Goal: Contribute content

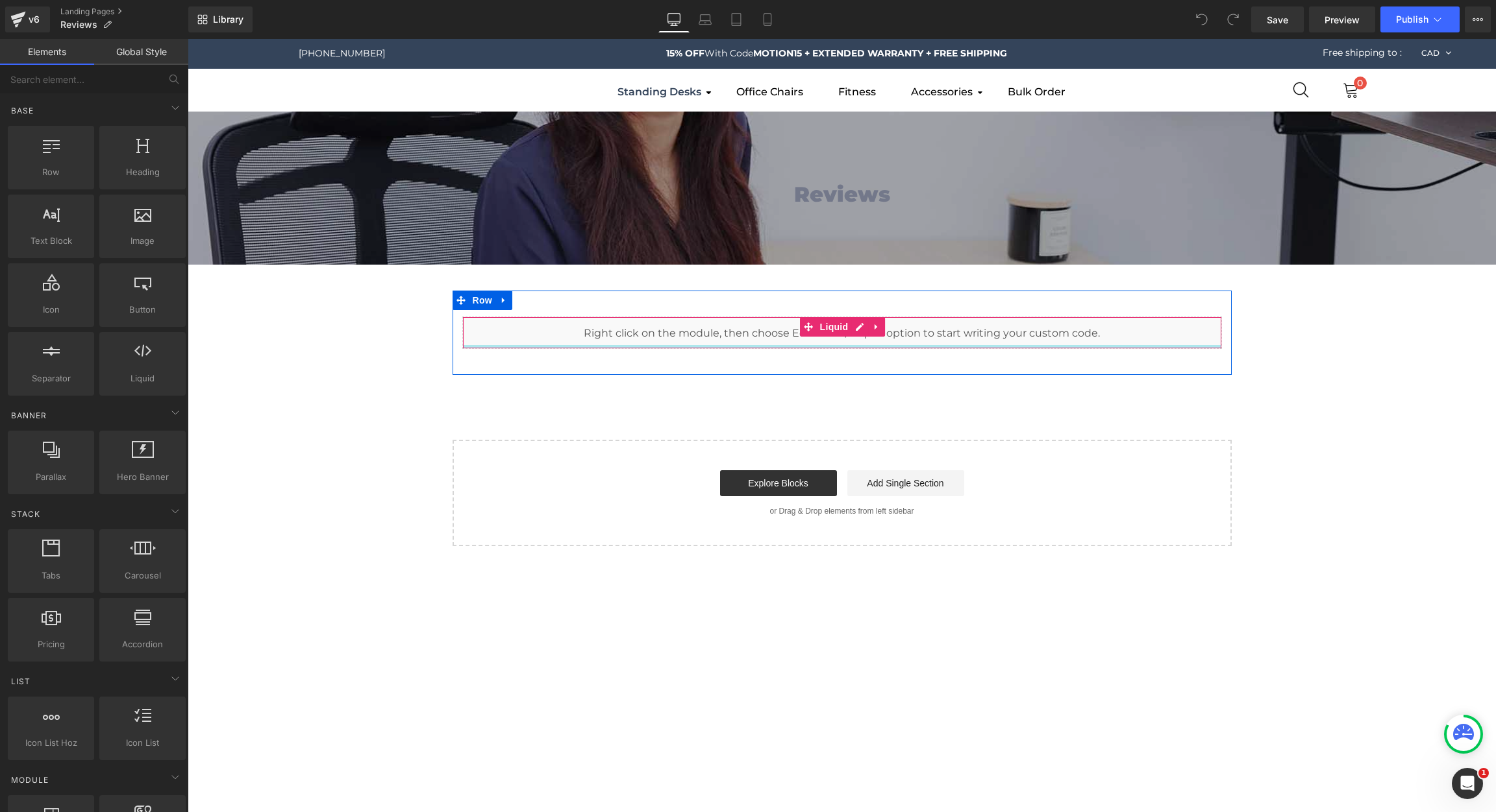
click at [771, 348] on div at bounding box center [842, 346] width 759 height 3
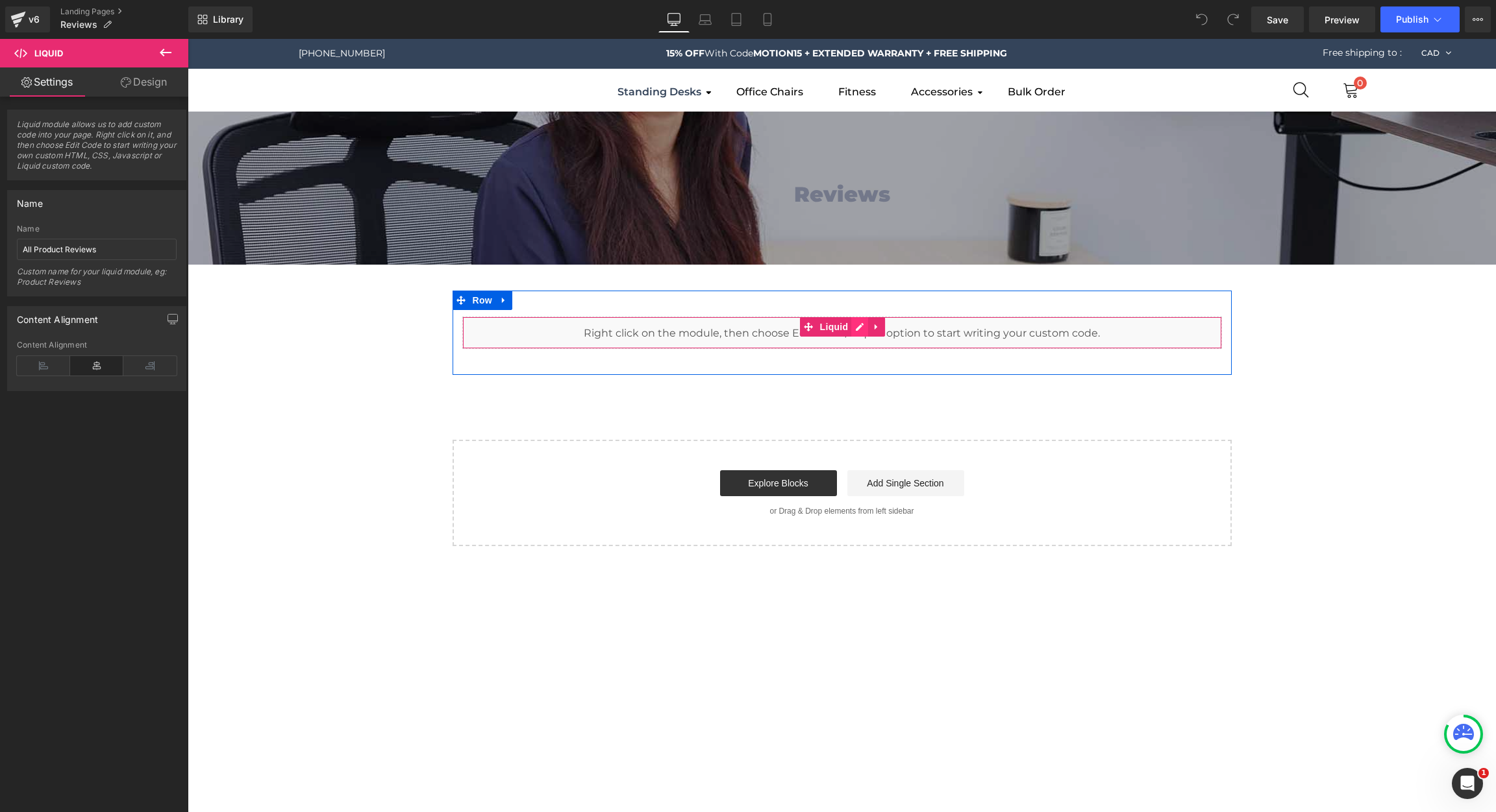
click at [851, 321] on link at bounding box center [860, 326] width 17 height 19
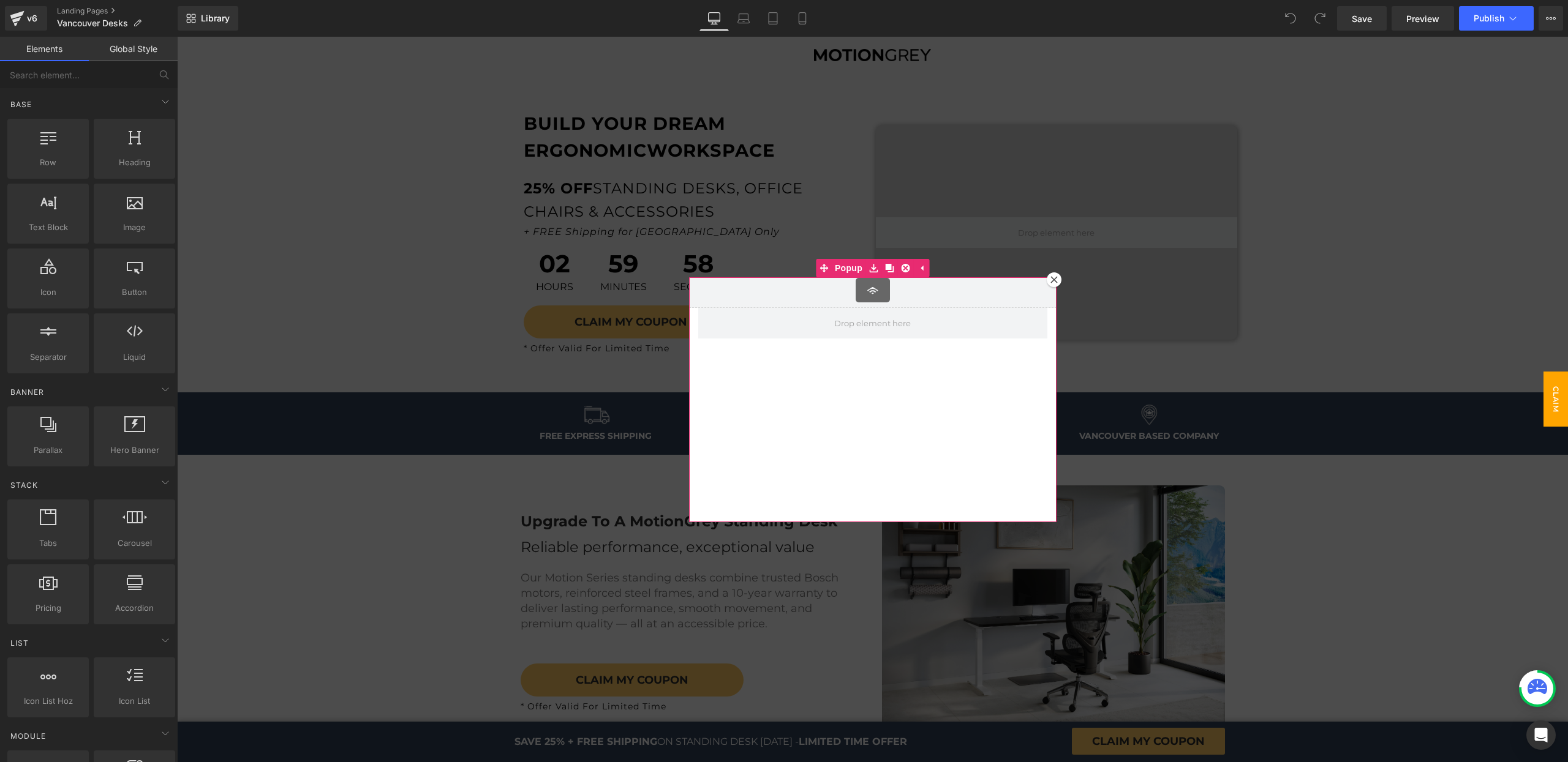
click at [1050, 278] on icon at bounding box center [1054, 280] width 7 height 7
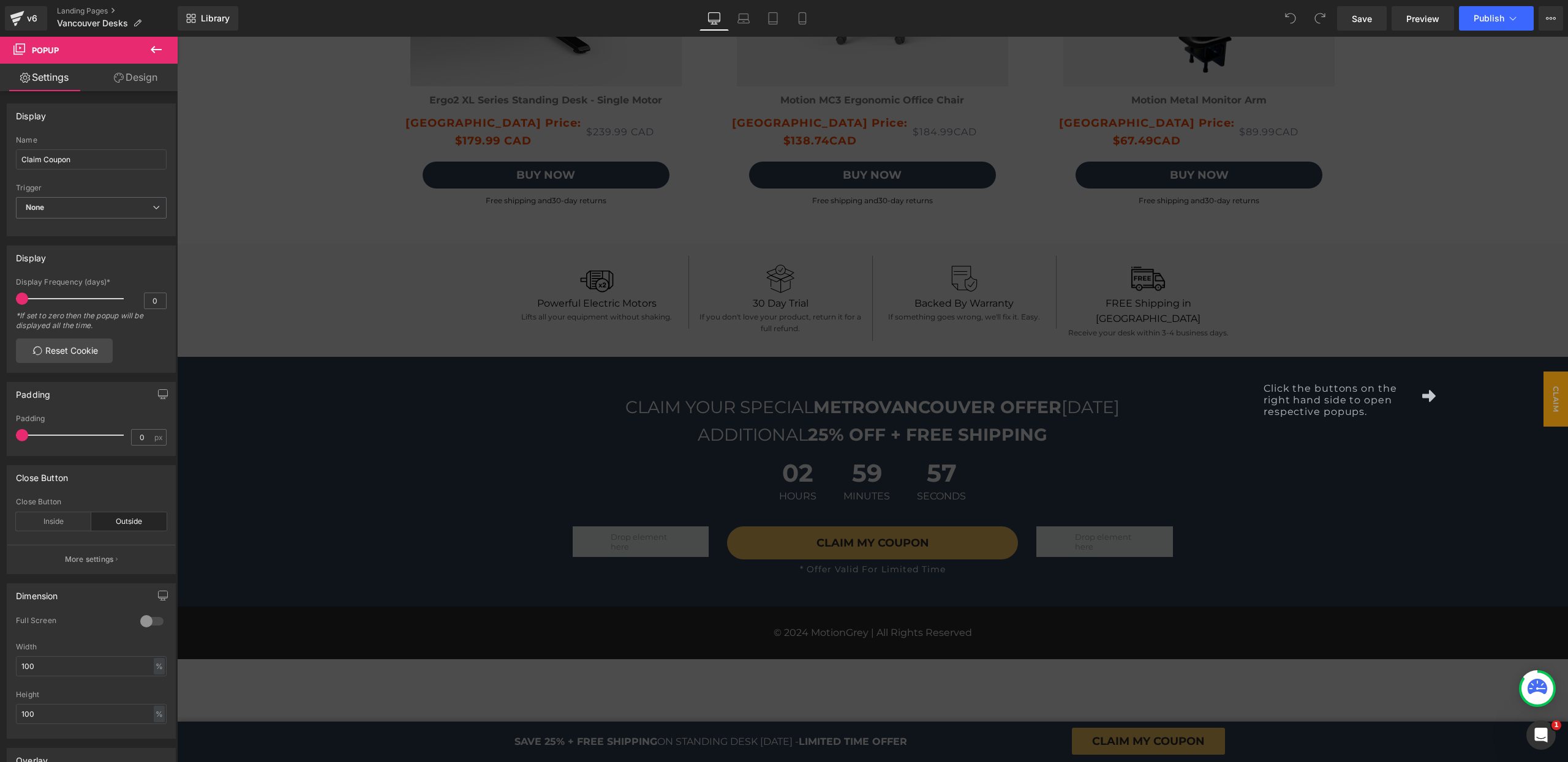
scroll to position [4092, 0]
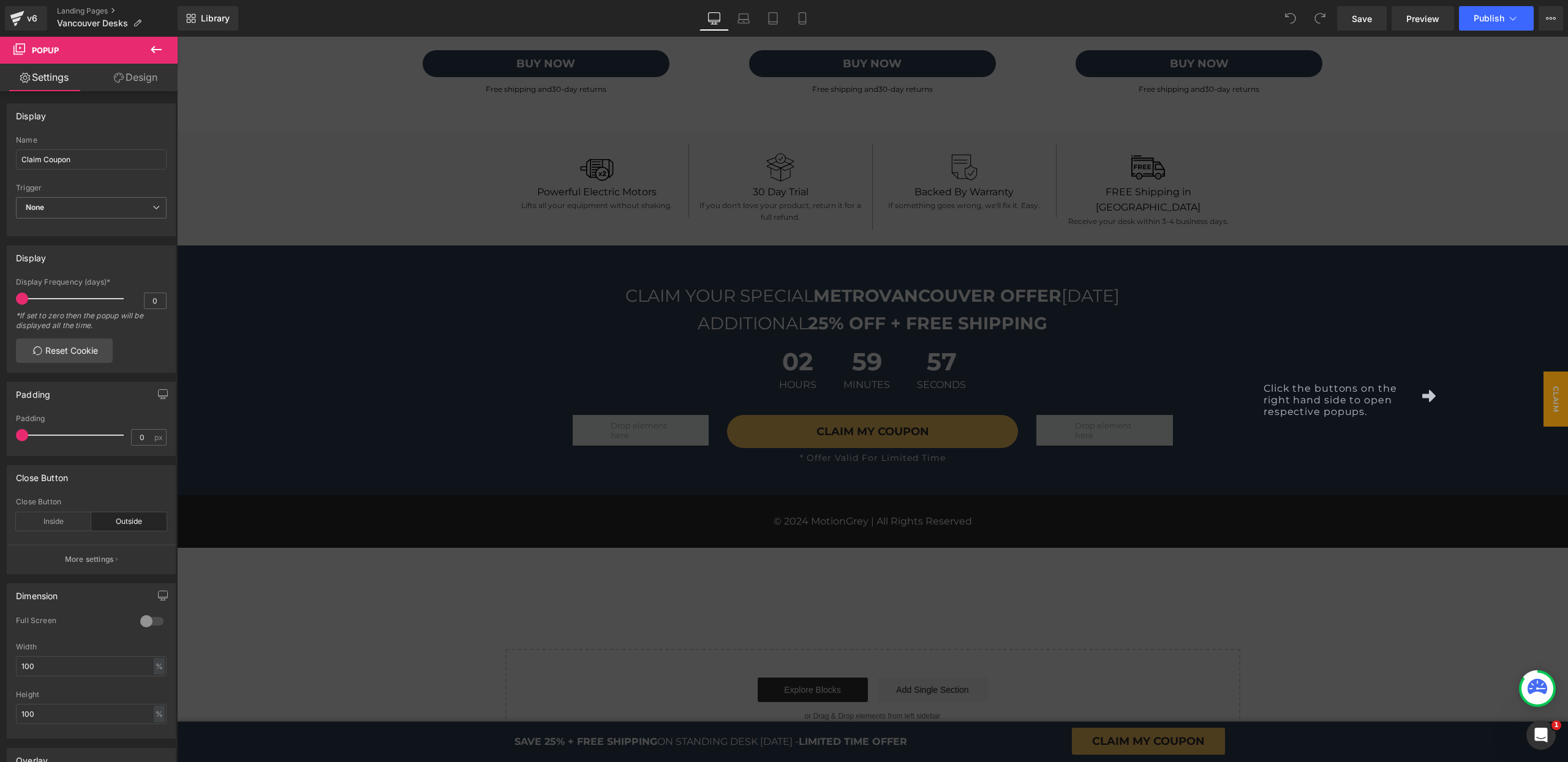
click at [1393, 548] on div "Click the buttons on the right hand side to open respective popups." at bounding box center [872, 399] width 1391 height 725
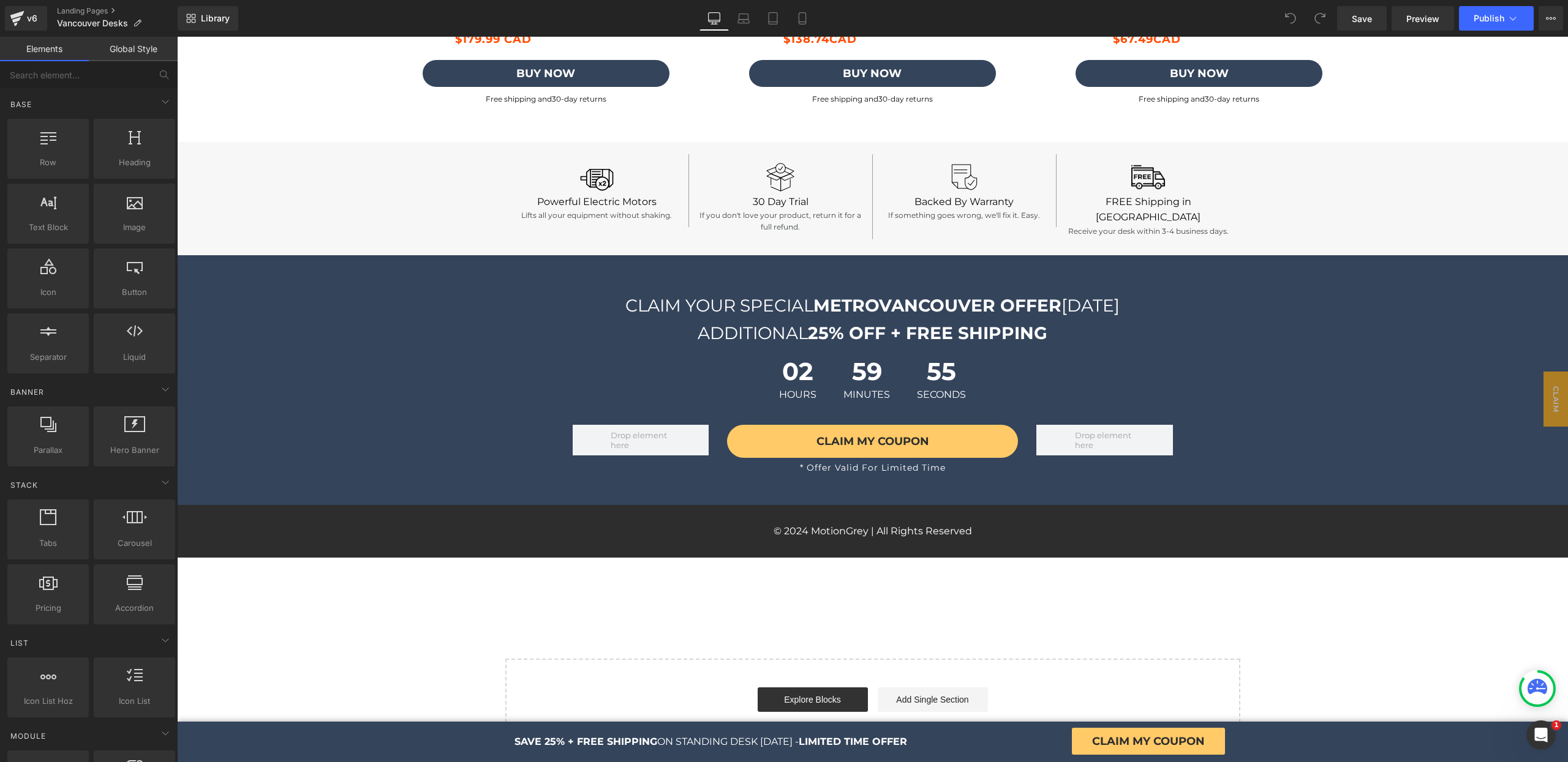
scroll to position [4083, 0]
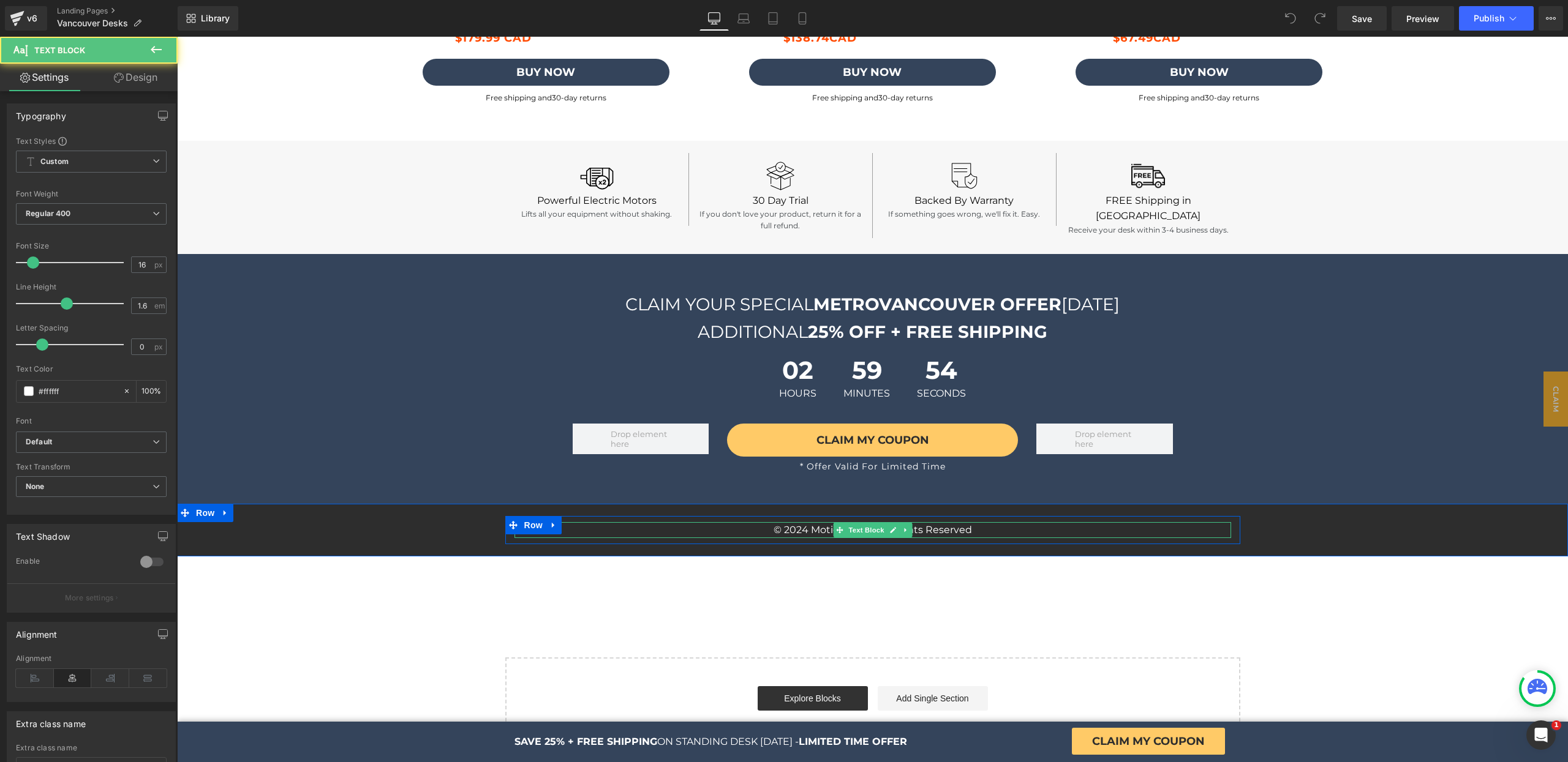
click at [794, 529] on p "© 2024 MotionGrey | All Rights Reserved" at bounding box center [872, 530] width 717 height 16
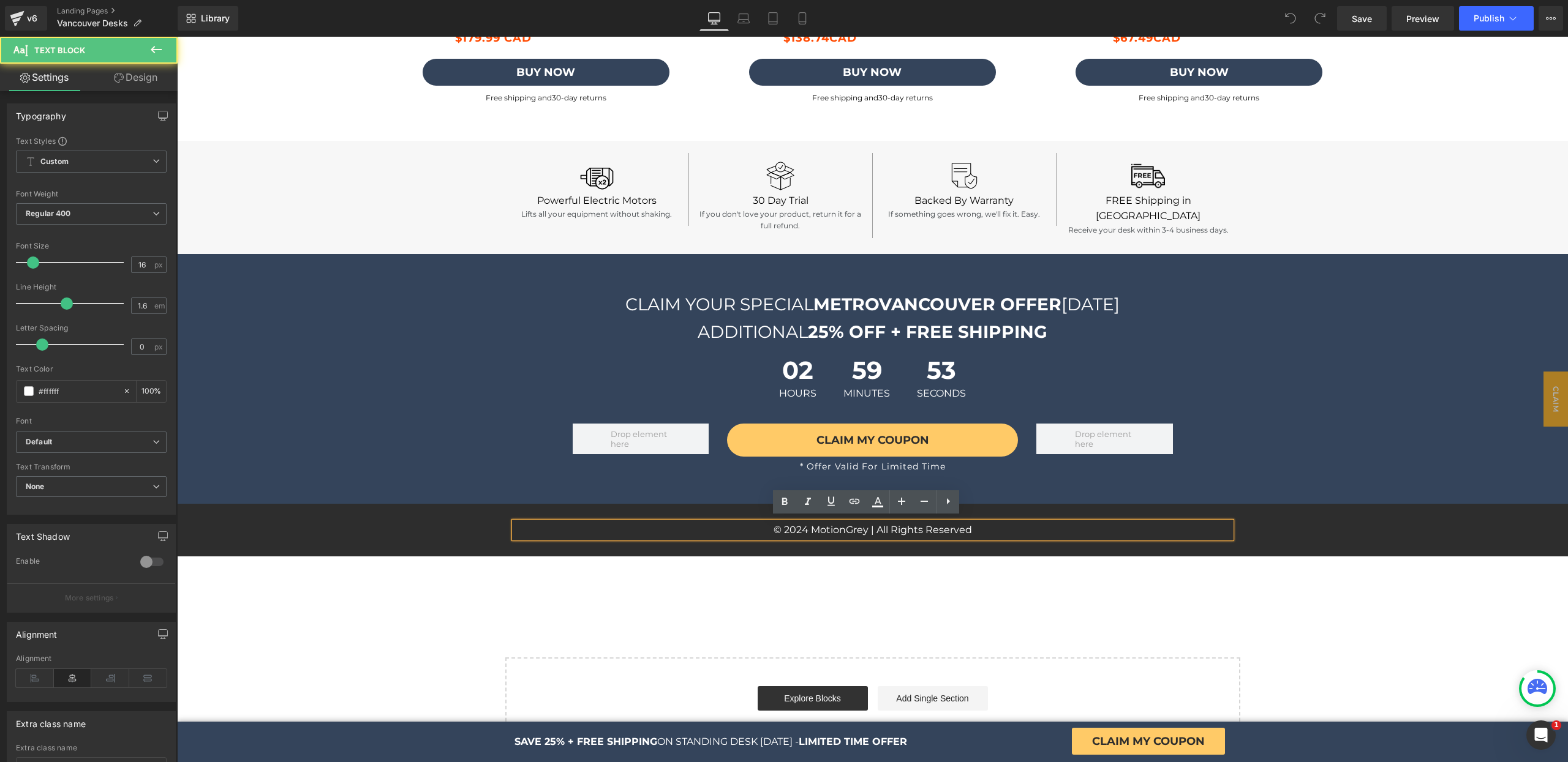
click at [802, 528] on p "© 2024 MotionGrey | All Rights Reserved" at bounding box center [872, 530] width 717 height 16
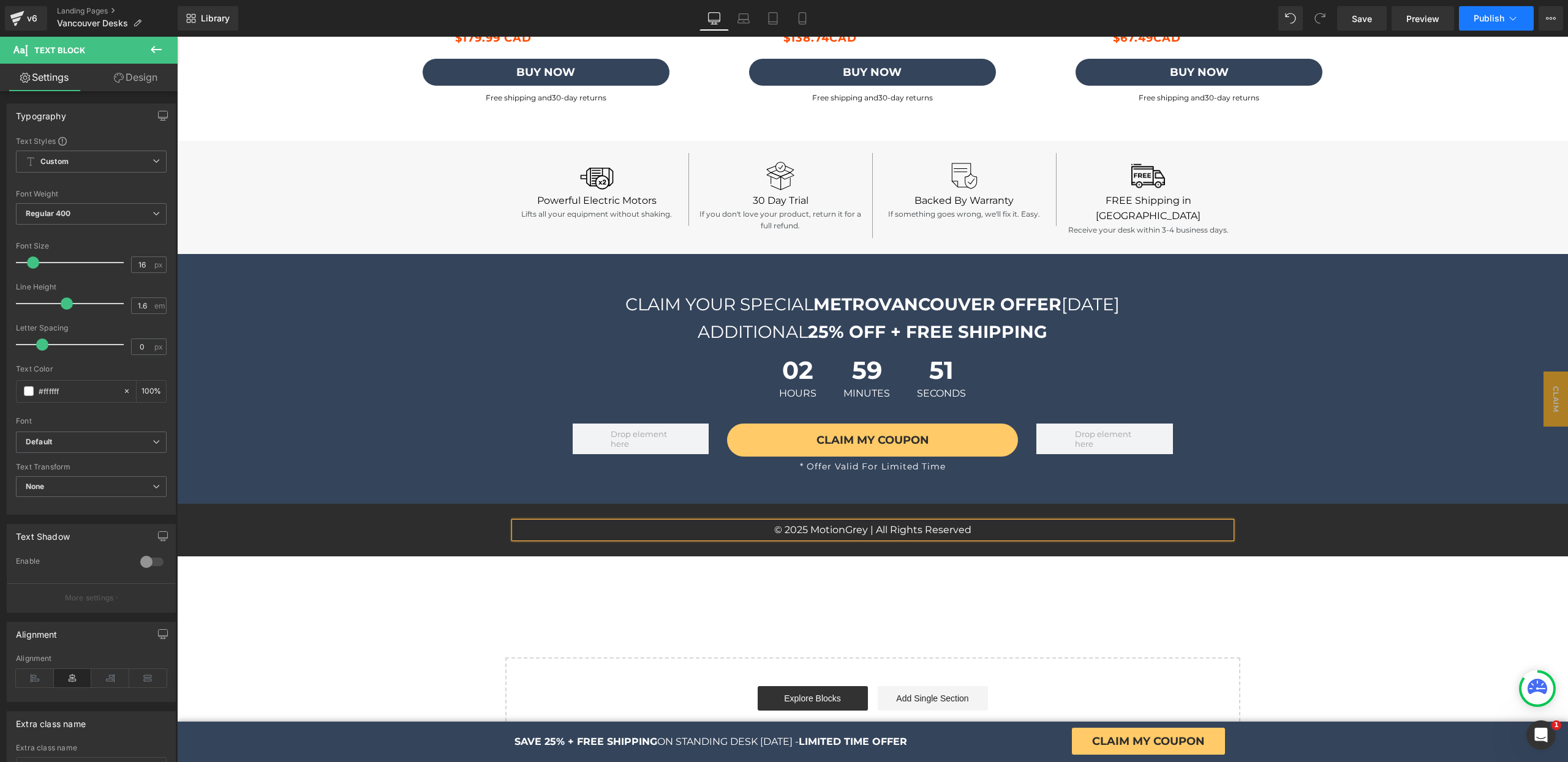
click at [1481, 19] on span "Publish" at bounding box center [1488, 17] width 31 height 10
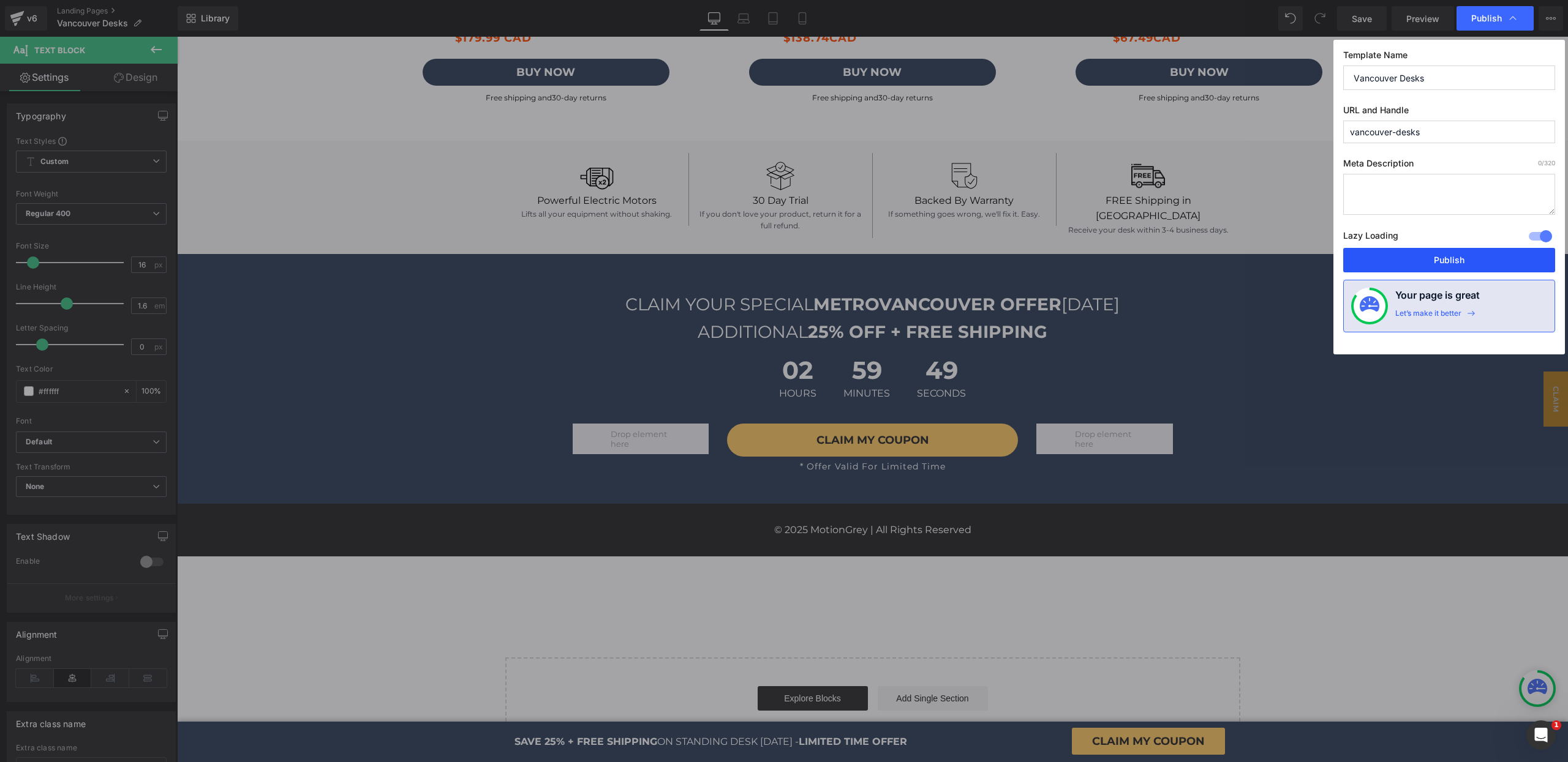
click at [1466, 266] on button "Publish" at bounding box center [1449, 260] width 212 height 24
